Goal: Information Seeking & Learning: Learn about a topic

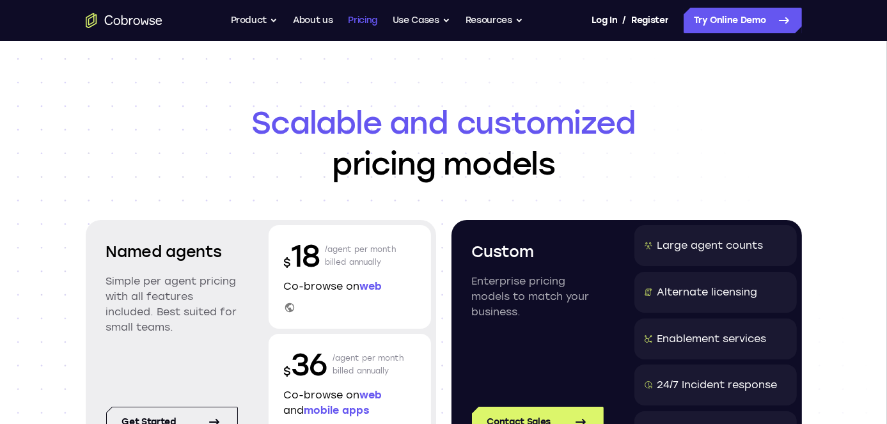
click at [370, 20] on link "Pricing" at bounding box center [362, 21] width 29 height 26
